Goal: Task Accomplishment & Management: Manage account settings

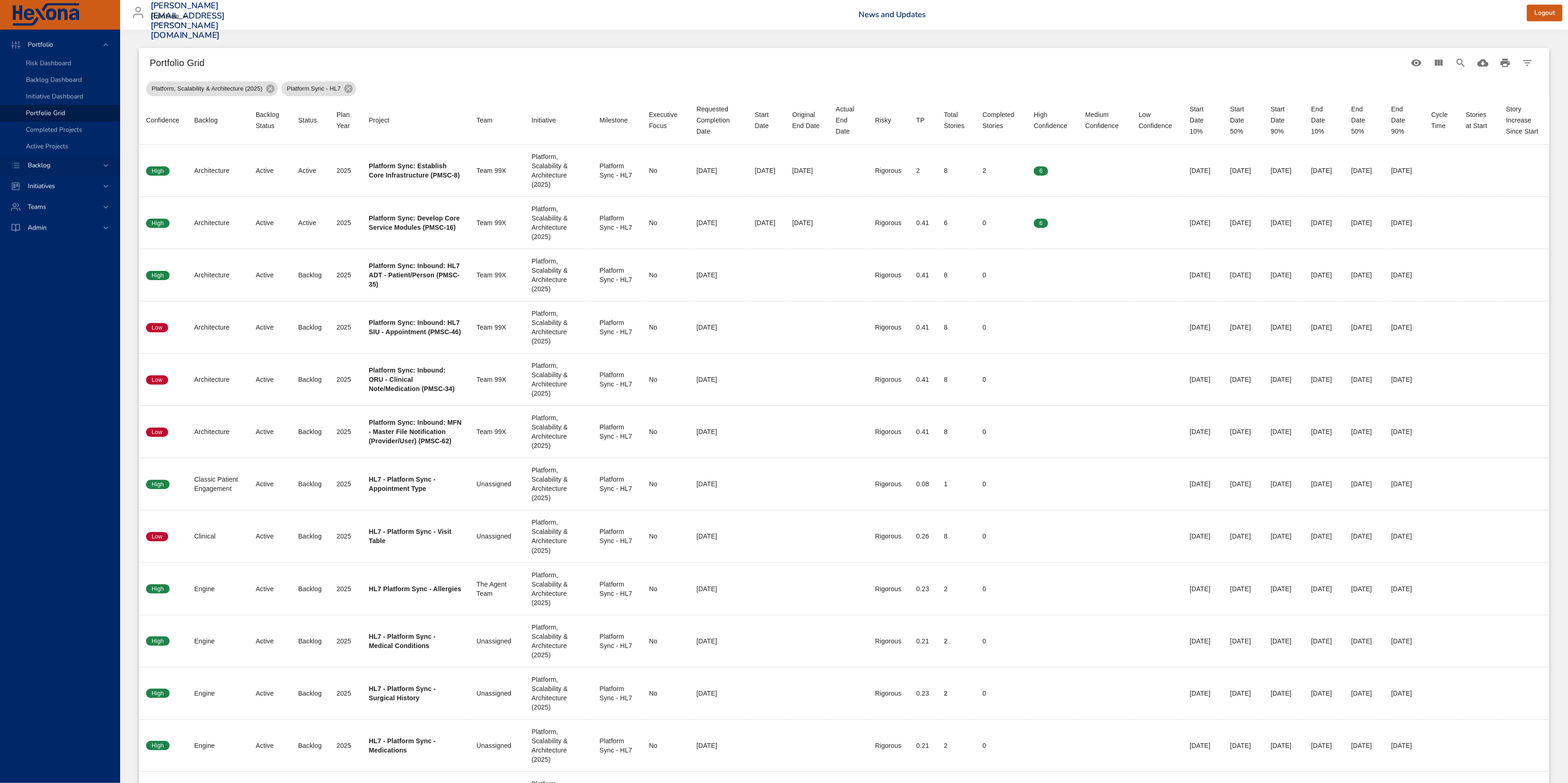
click at [69, 163] on div "Backlog" at bounding box center [61, 165] width 81 height 10
click at [58, 84] on span "Backlog Details" at bounding box center [48, 83] width 44 height 9
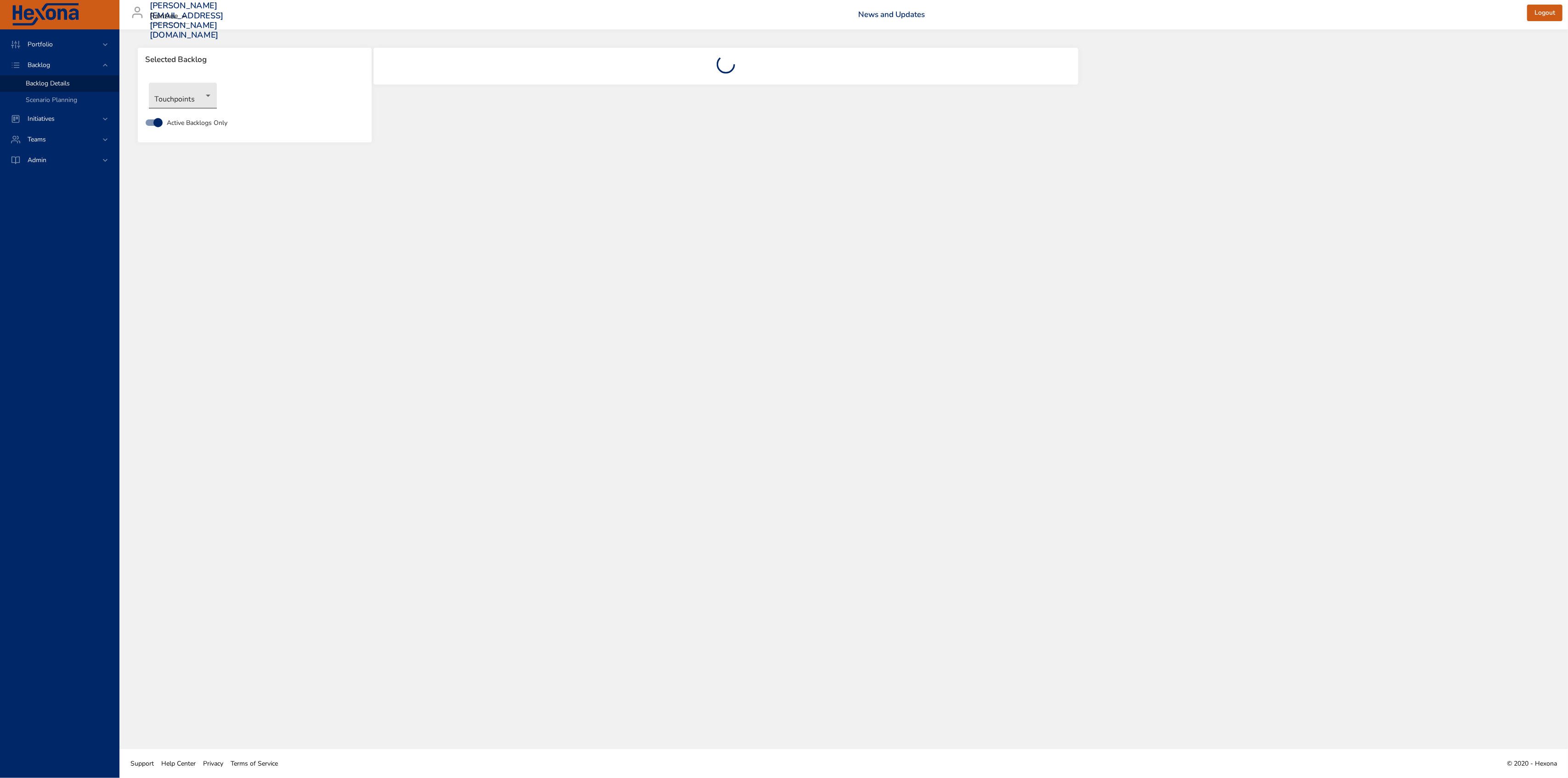
click at [194, 102] on body "Portfolio Backlog Backlog Details Scenario Planning Initiatives Teams Admin all…" at bounding box center [784, 389] width 1568 height 778
click at [173, 85] on li "Clinical" at bounding box center [196, 79] width 95 height 15
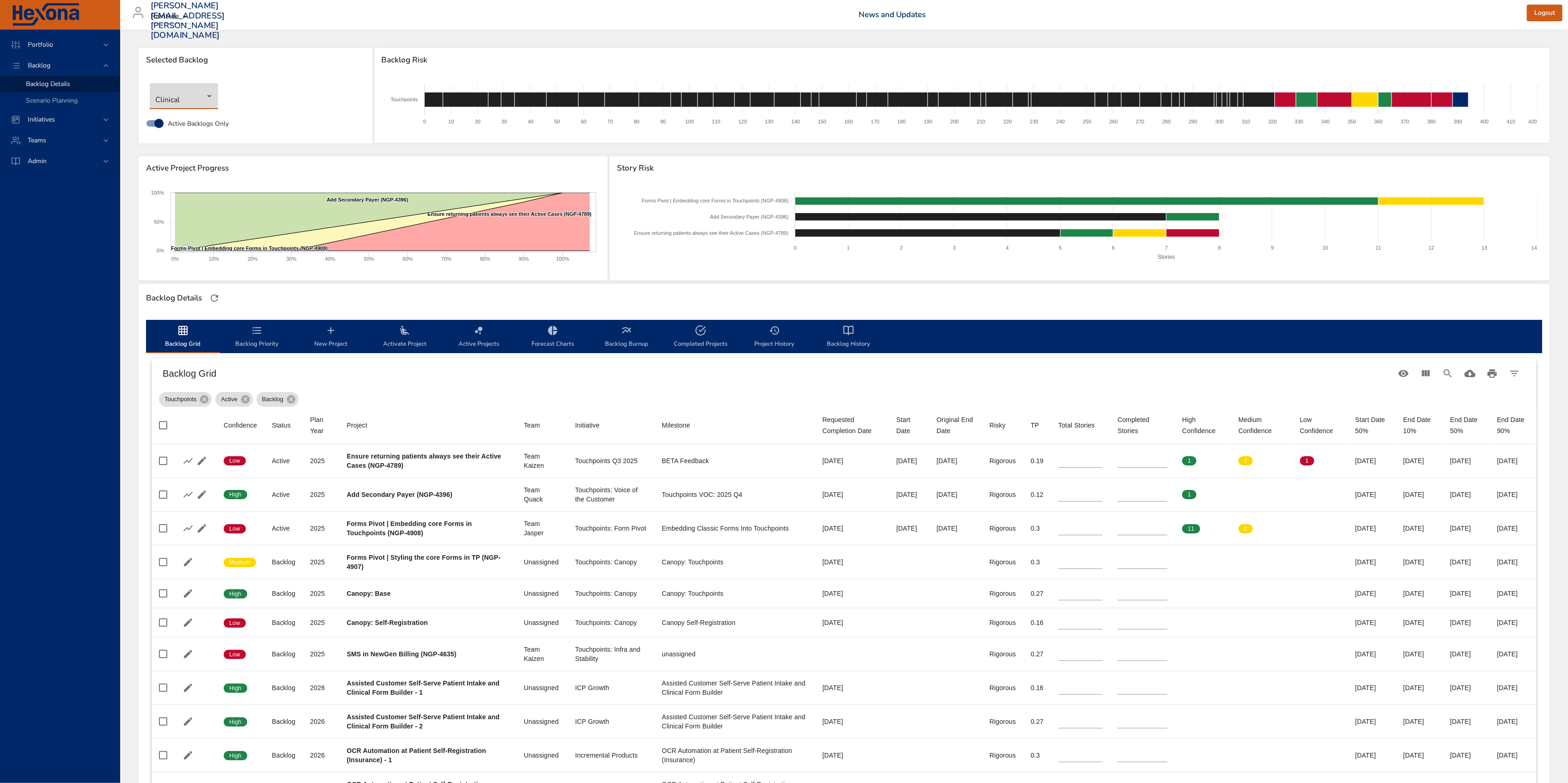
type input "*"
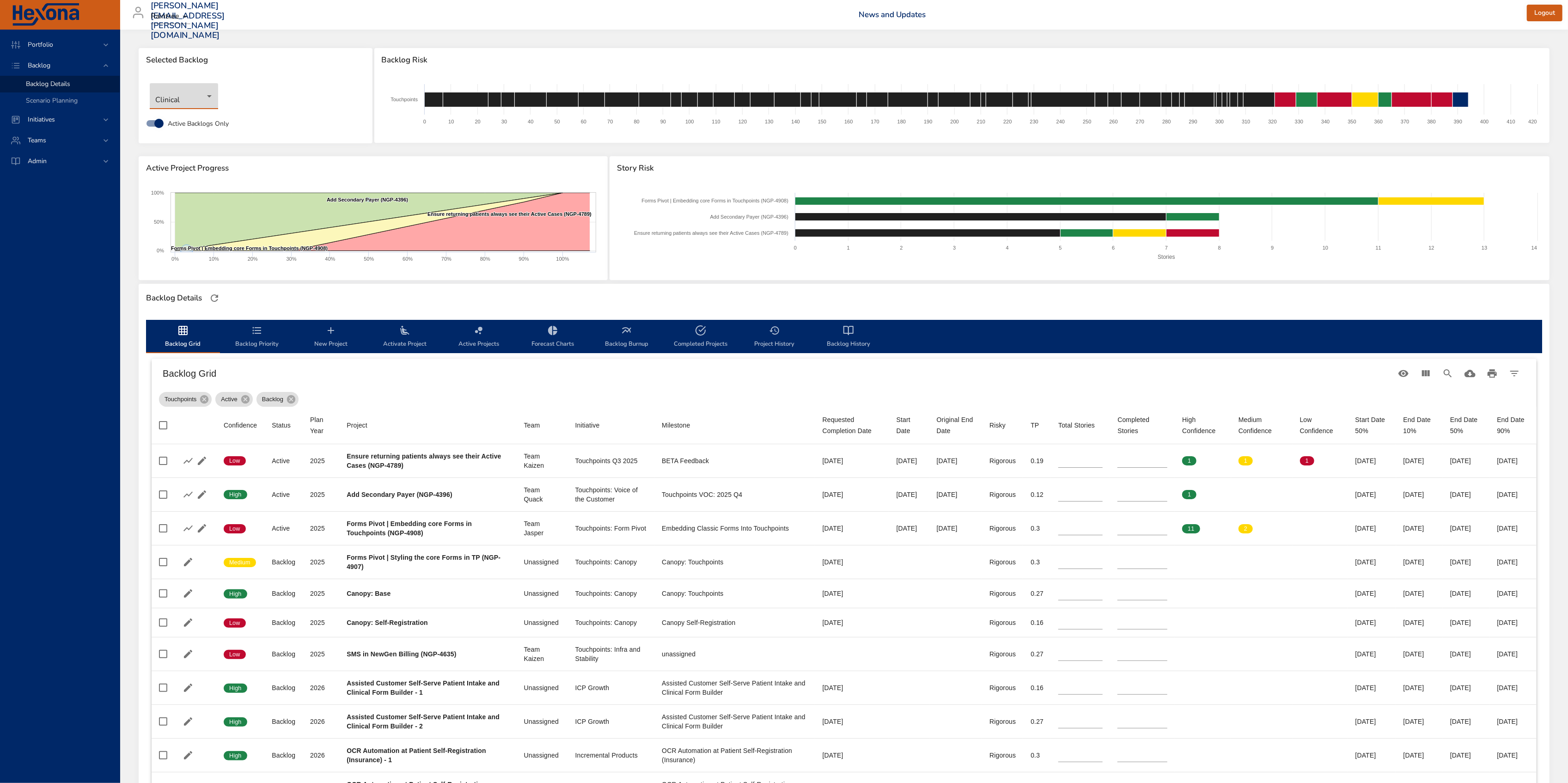
type input "*"
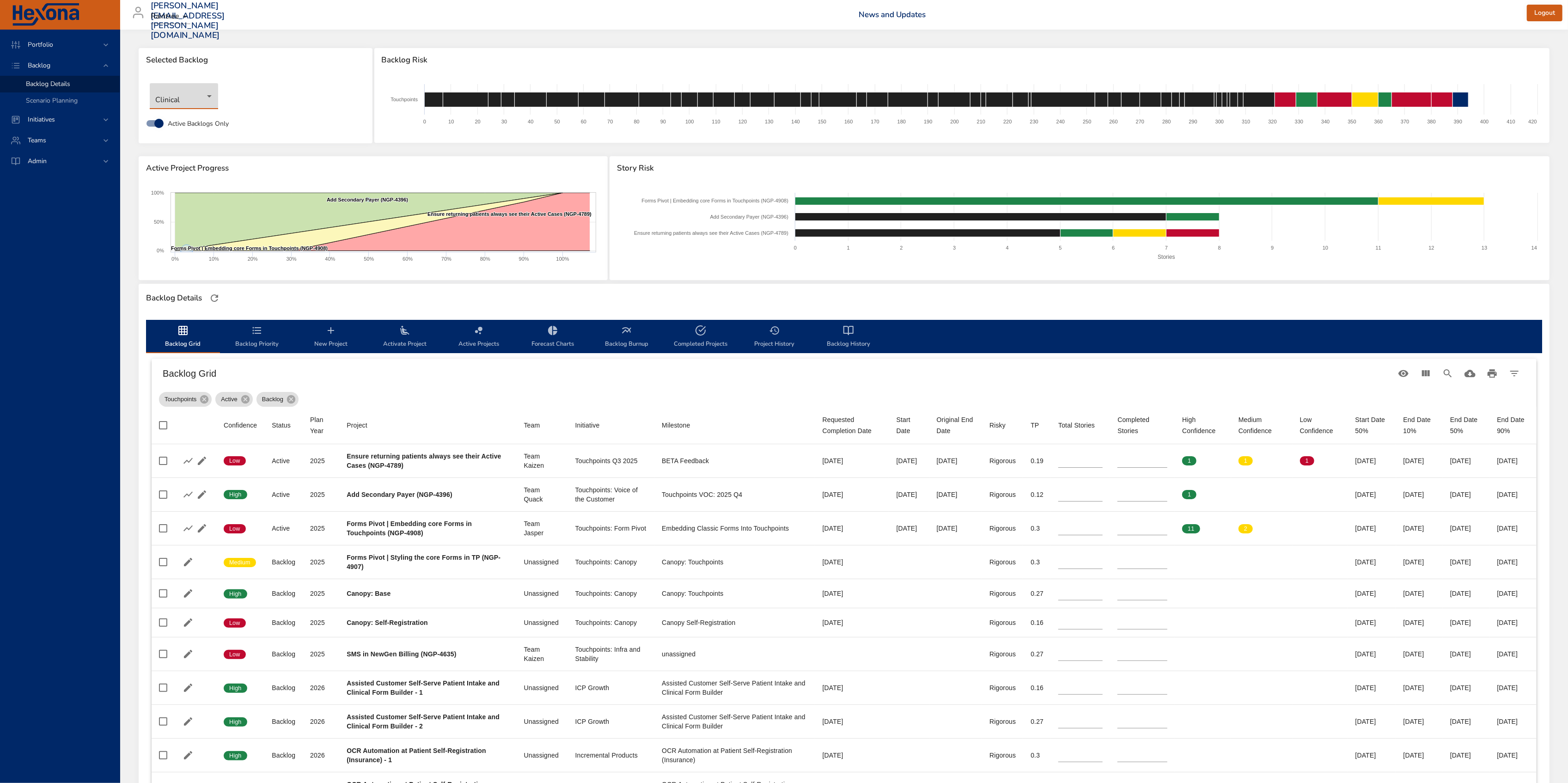
type input "*"
type input "**"
type input "*"
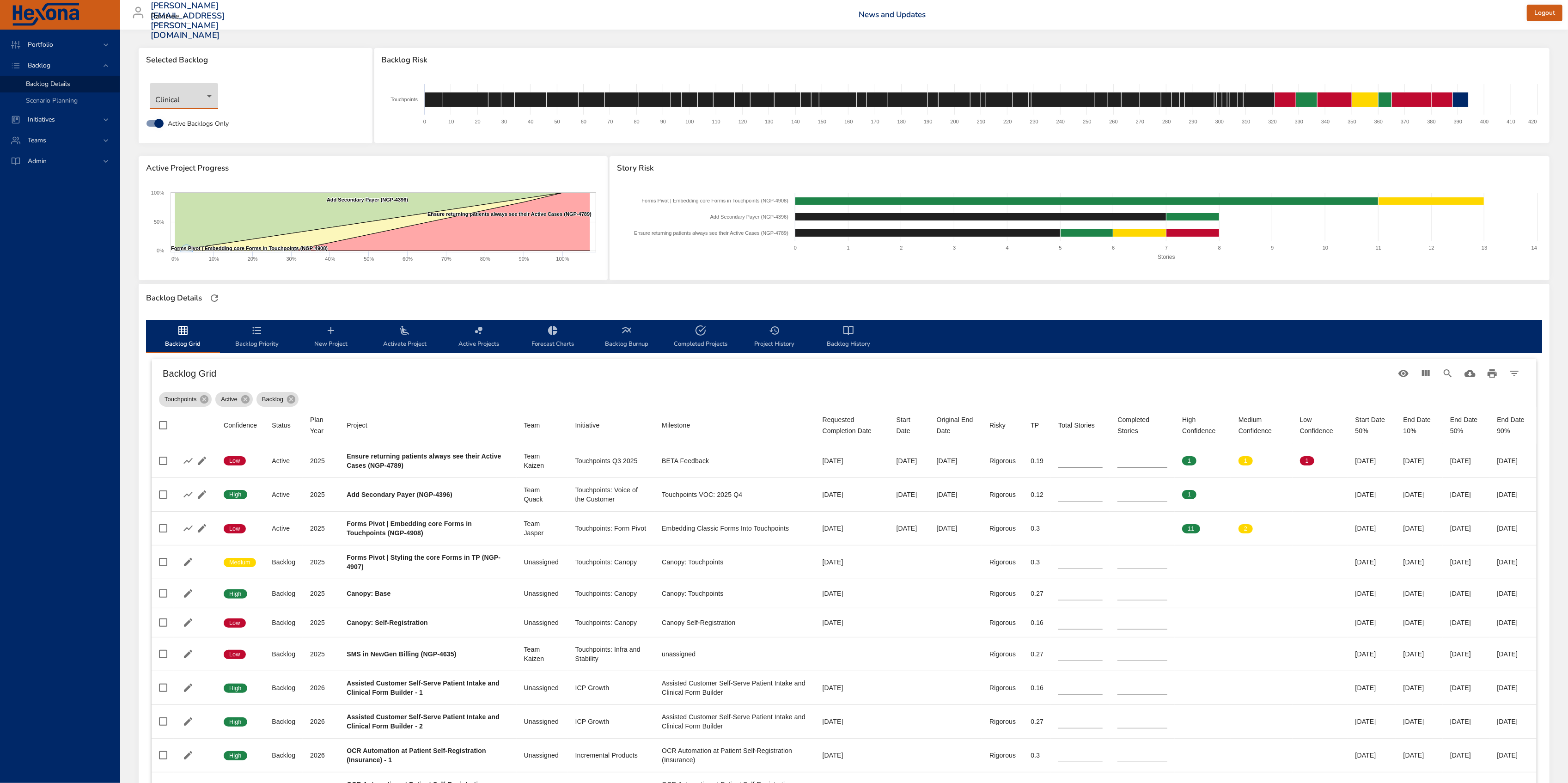
type input "*"
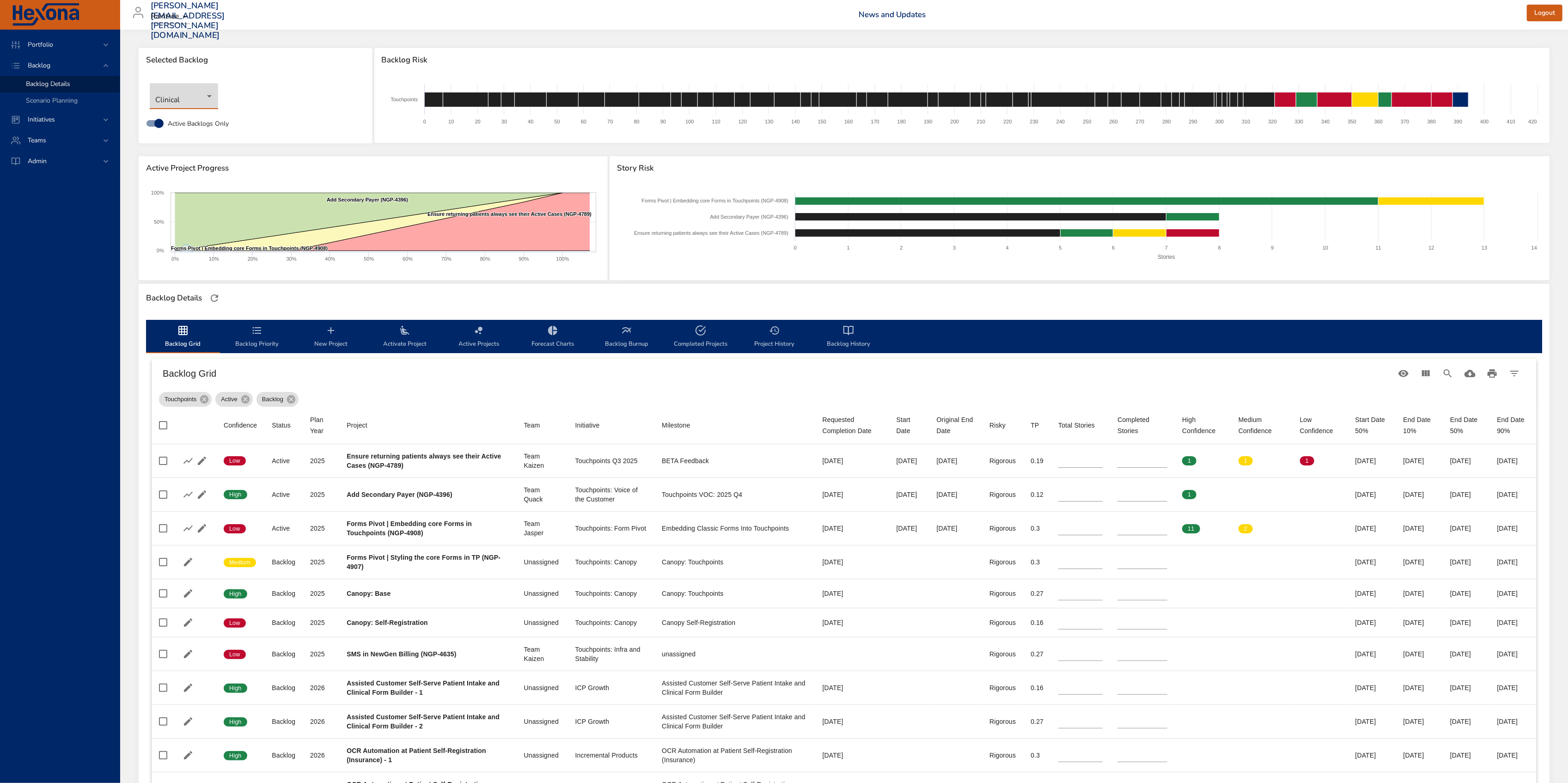
type input "**"
type input "*"
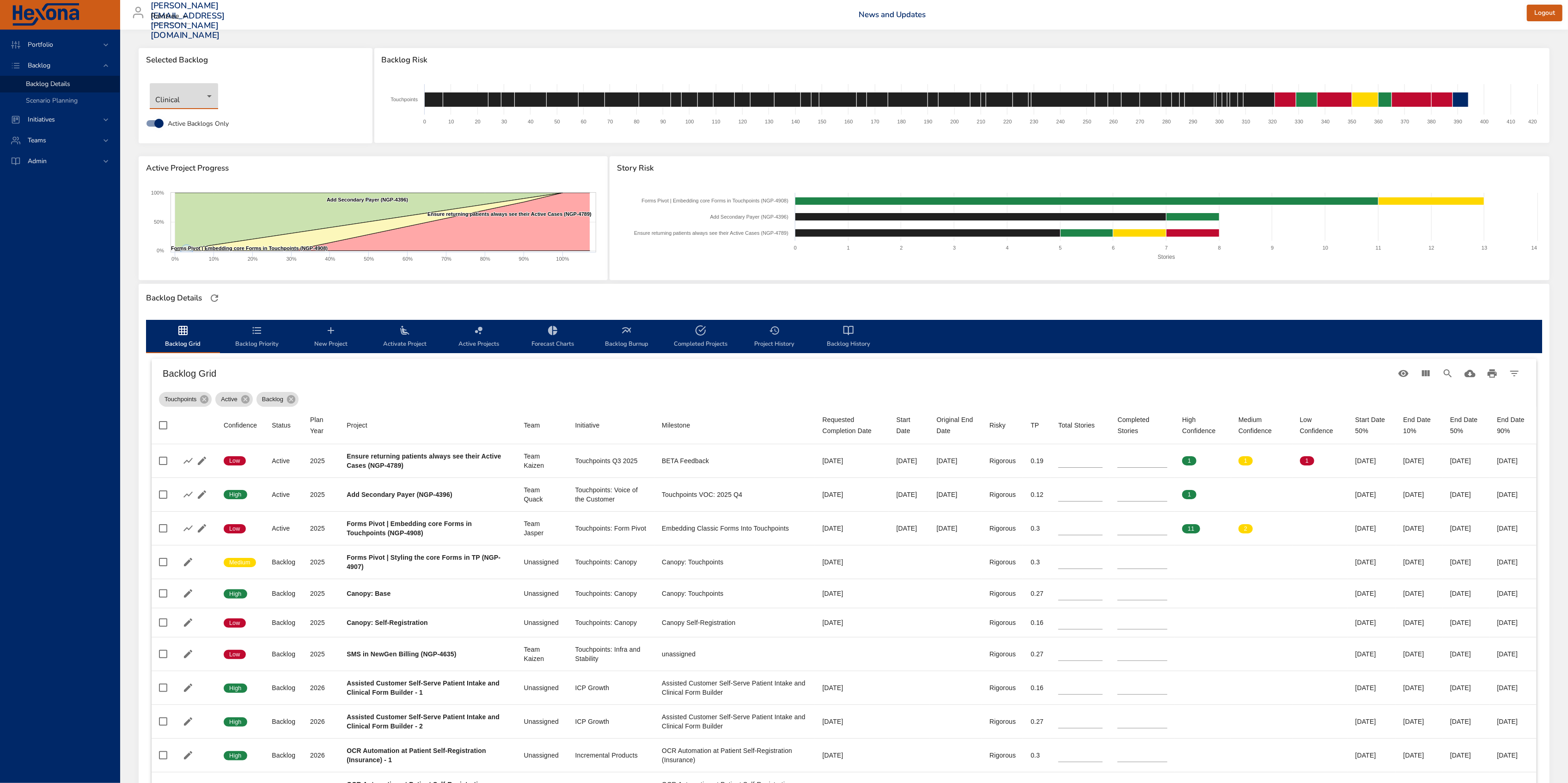
type input "*"
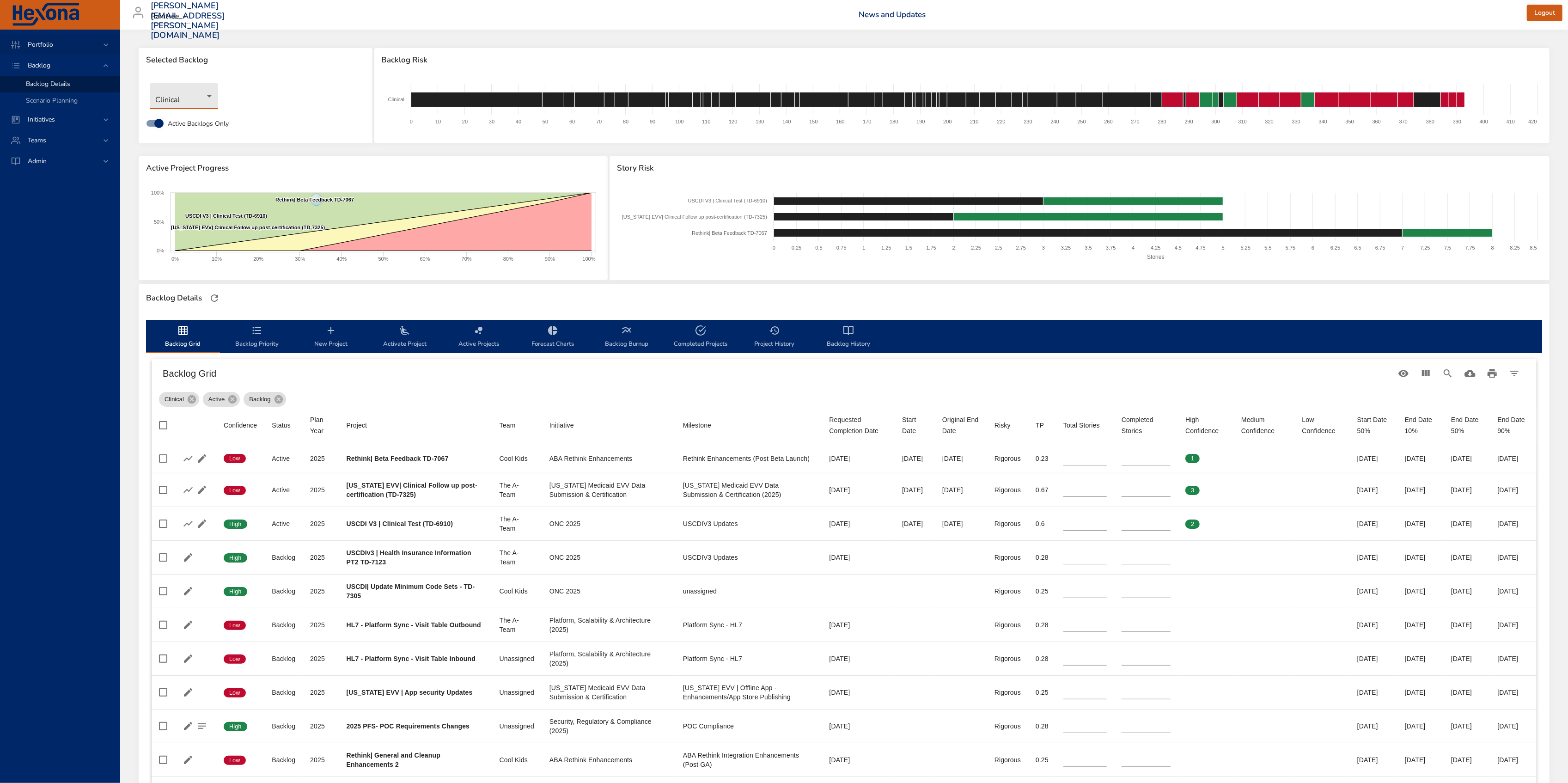
click at [58, 47] on span "Portfolio" at bounding box center [40, 44] width 40 height 9
click at [52, 191] on div "Initiatives" at bounding box center [59, 186] width 120 height 21
click at [59, 120] on span "Milestone Details" at bounding box center [51, 121] width 50 height 9
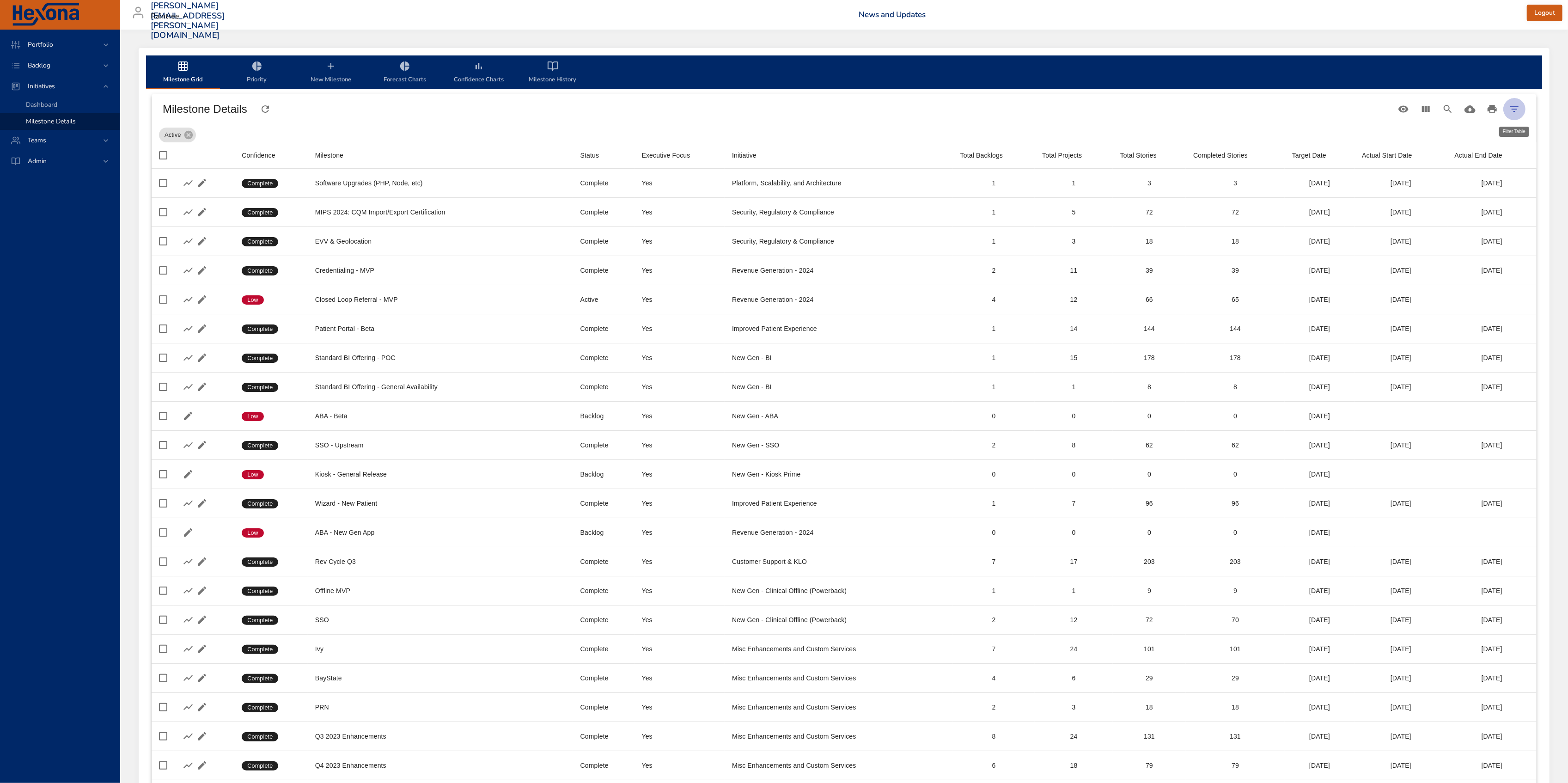
click at [1514, 109] on icon "Filter Table" at bounding box center [1515, 109] width 11 height 11
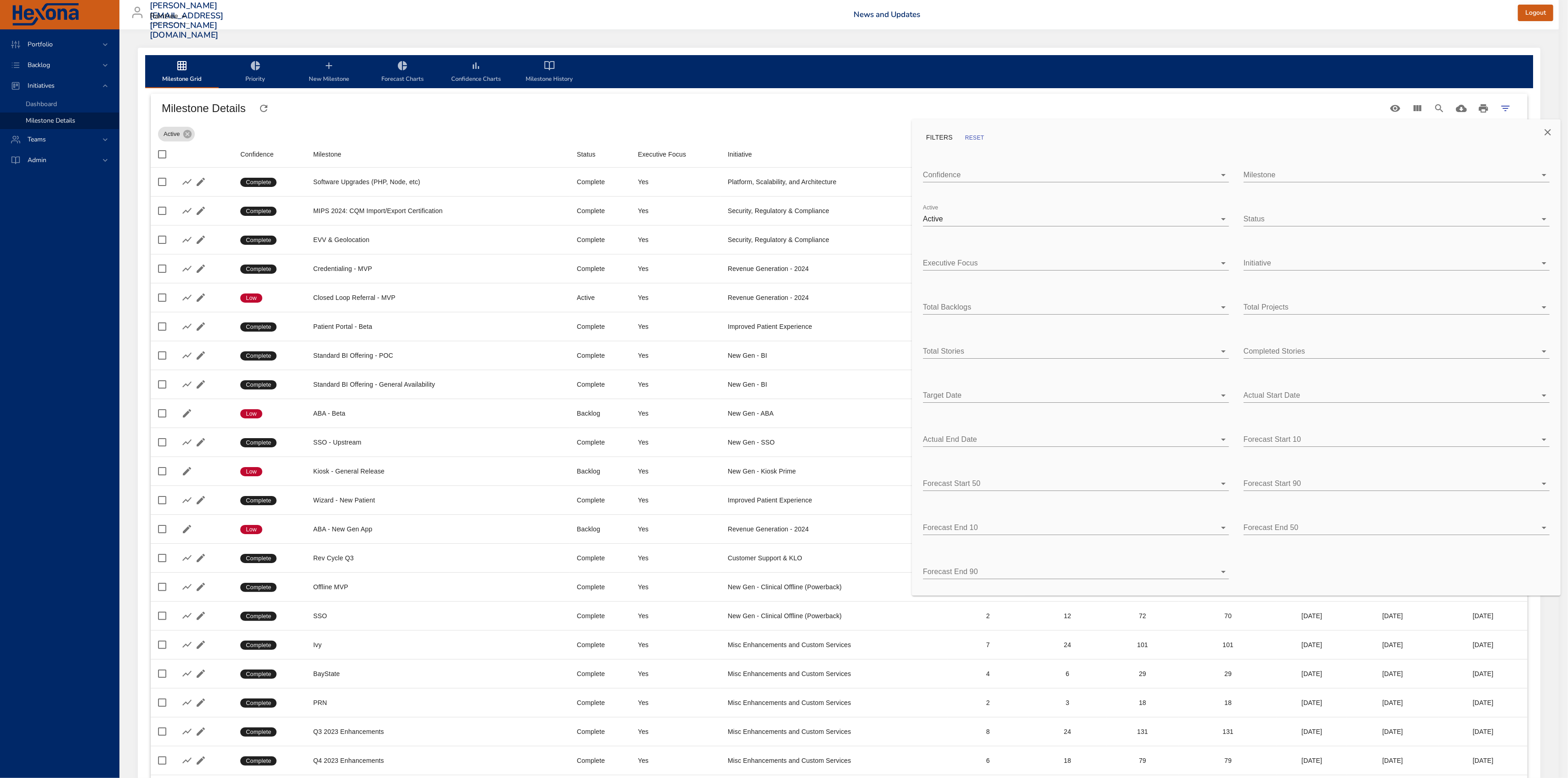
click at [1281, 106] on div at bounding box center [784, 389] width 1568 height 778
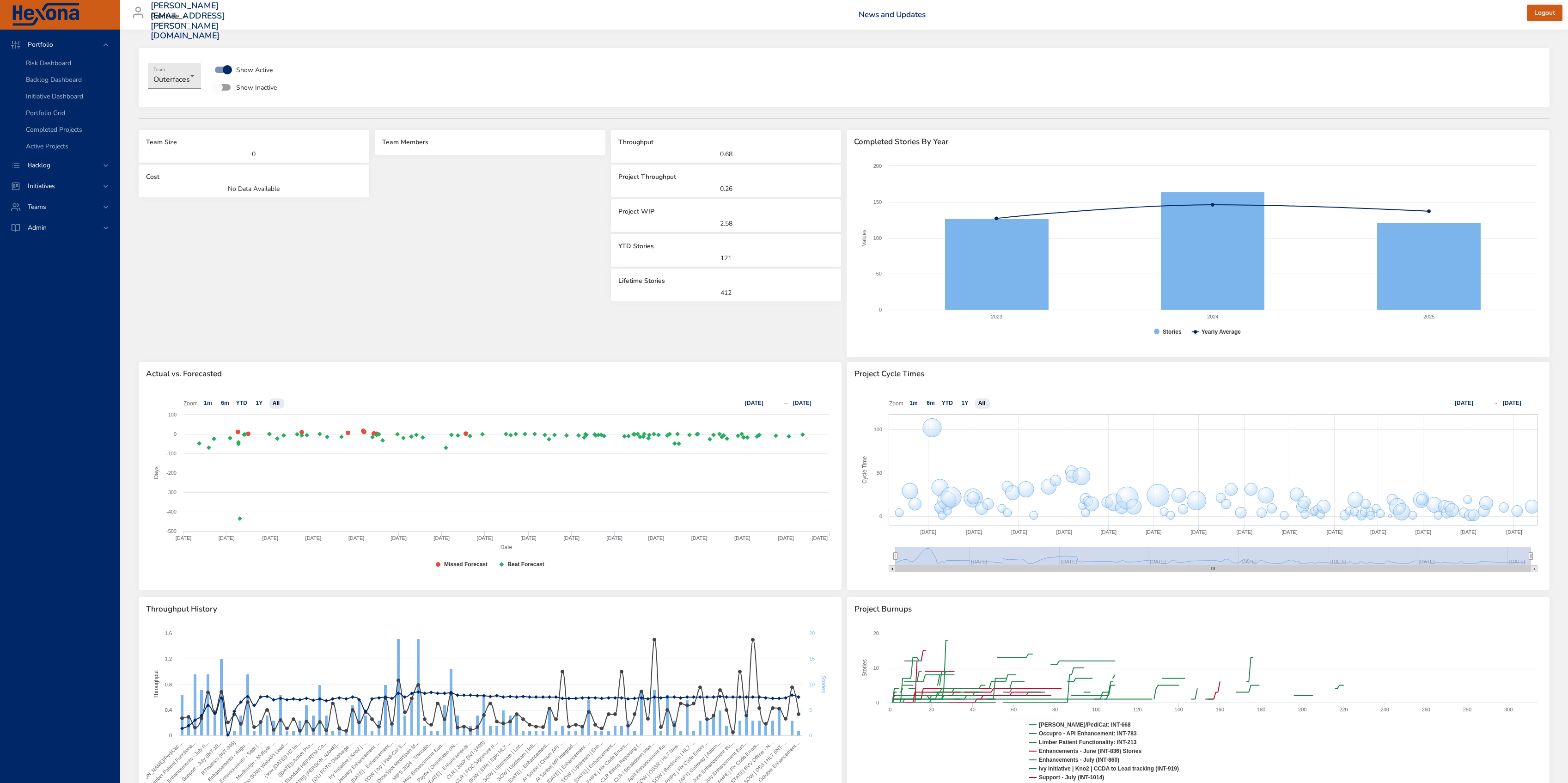
select select "***"
click at [52, 112] on span "Portfolio Grid" at bounding box center [46, 113] width 40 height 9
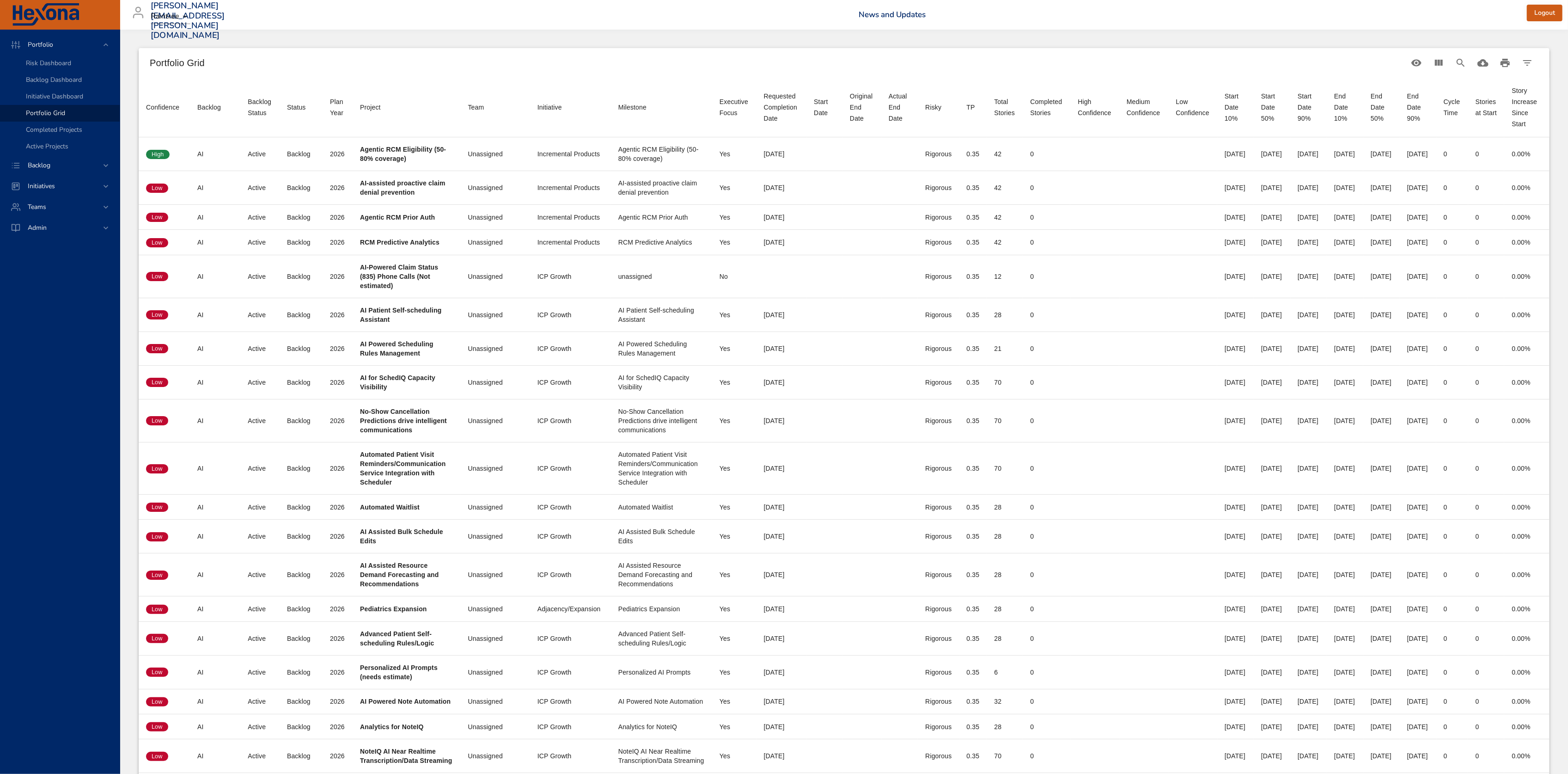
scroll to position [0, 52]
click at [1528, 59] on button "Filter Table" at bounding box center [1528, 63] width 22 height 22
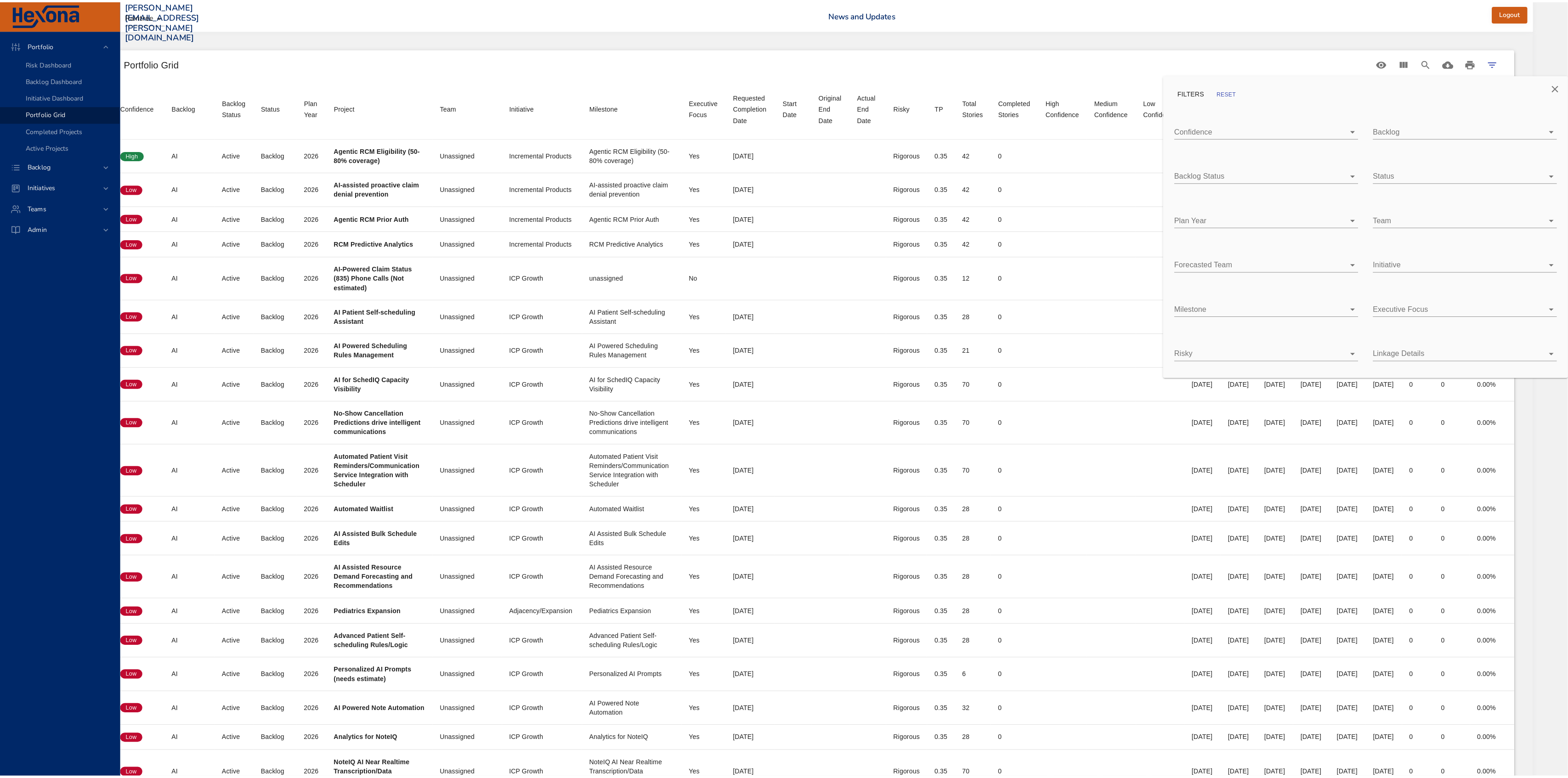
scroll to position [0, 43]
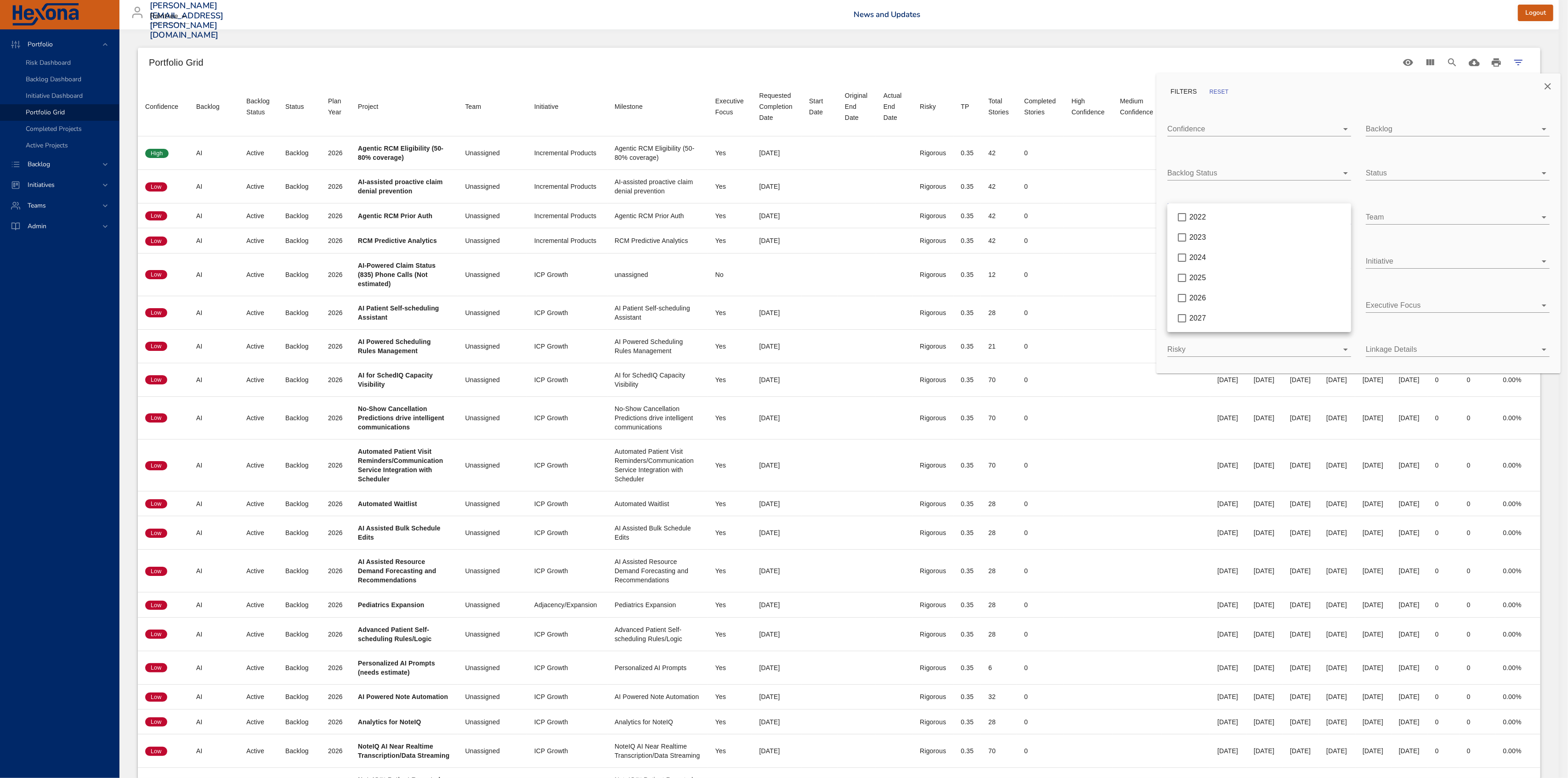
click at [1244, 209] on body "Portfolio Risk Dashboard Backlog Dashboard Initiative Dashboard Portfolio Grid …" at bounding box center [784, 389] width 1568 height 778
click at [1198, 300] on span "2026" at bounding box center [1198, 298] width 17 height 8
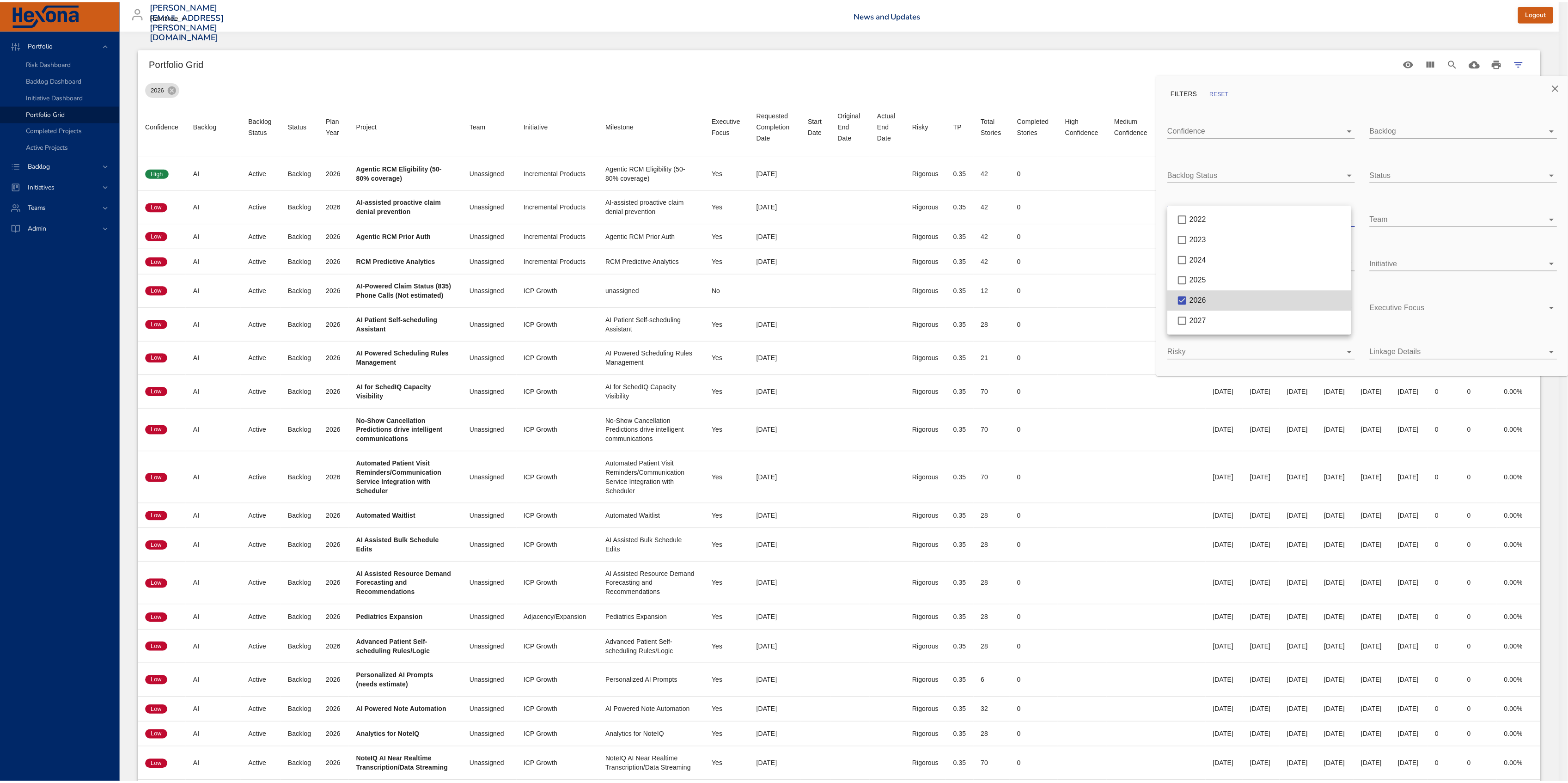
scroll to position [0, 0]
click at [1122, 71] on div at bounding box center [789, 392] width 1578 height 783
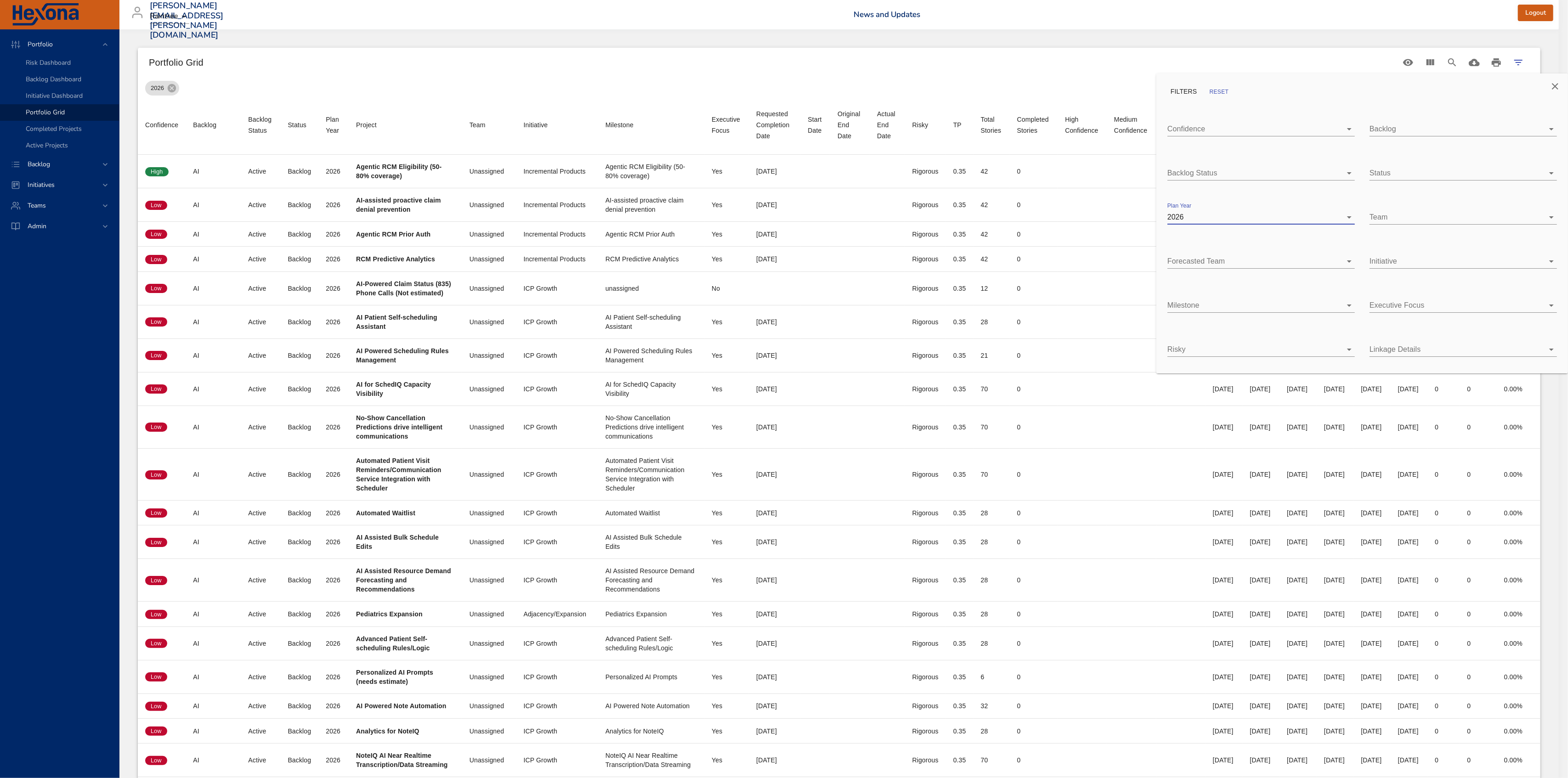
click at [1116, 71] on div at bounding box center [784, 389] width 1568 height 778
click at [1429, 61] on icon "View Columns" at bounding box center [1430, 62] width 11 height 11
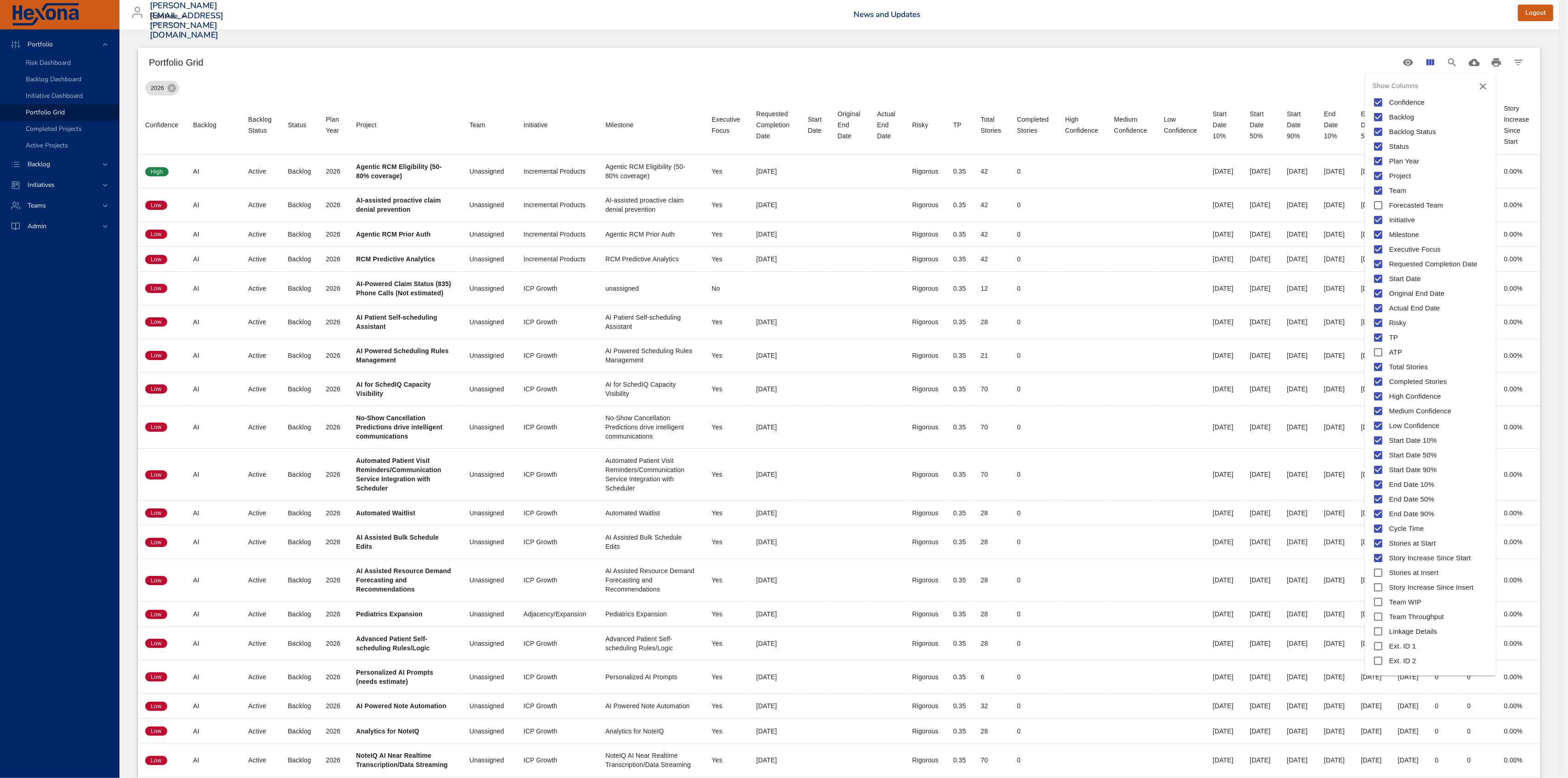
click at [1287, 81] on div at bounding box center [784, 389] width 1568 height 778
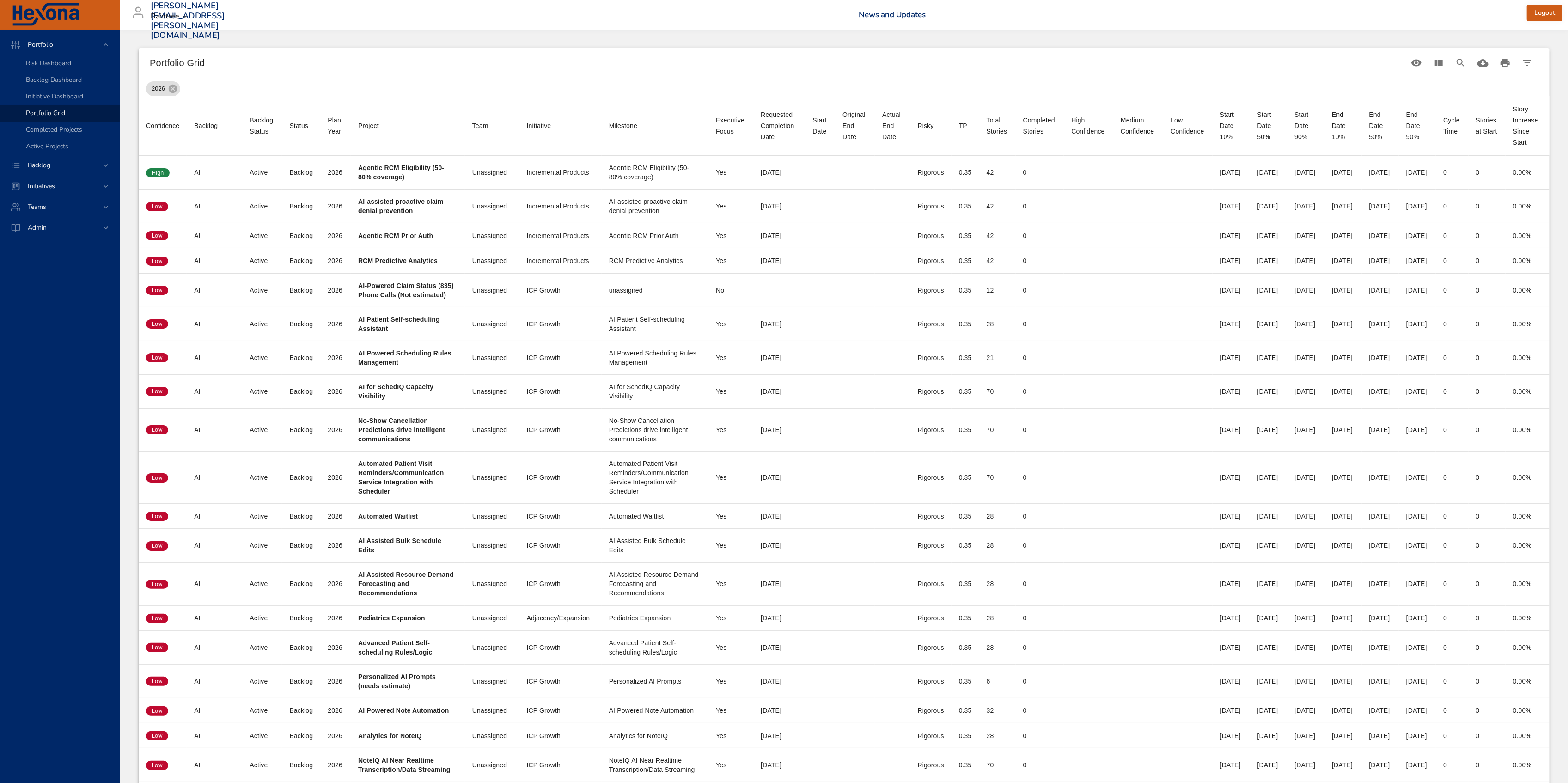
click at [610, 126] on div "Milestone" at bounding box center [624, 126] width 29 height 11
